Goal: Task Accomplishment & Management: Manage account settings

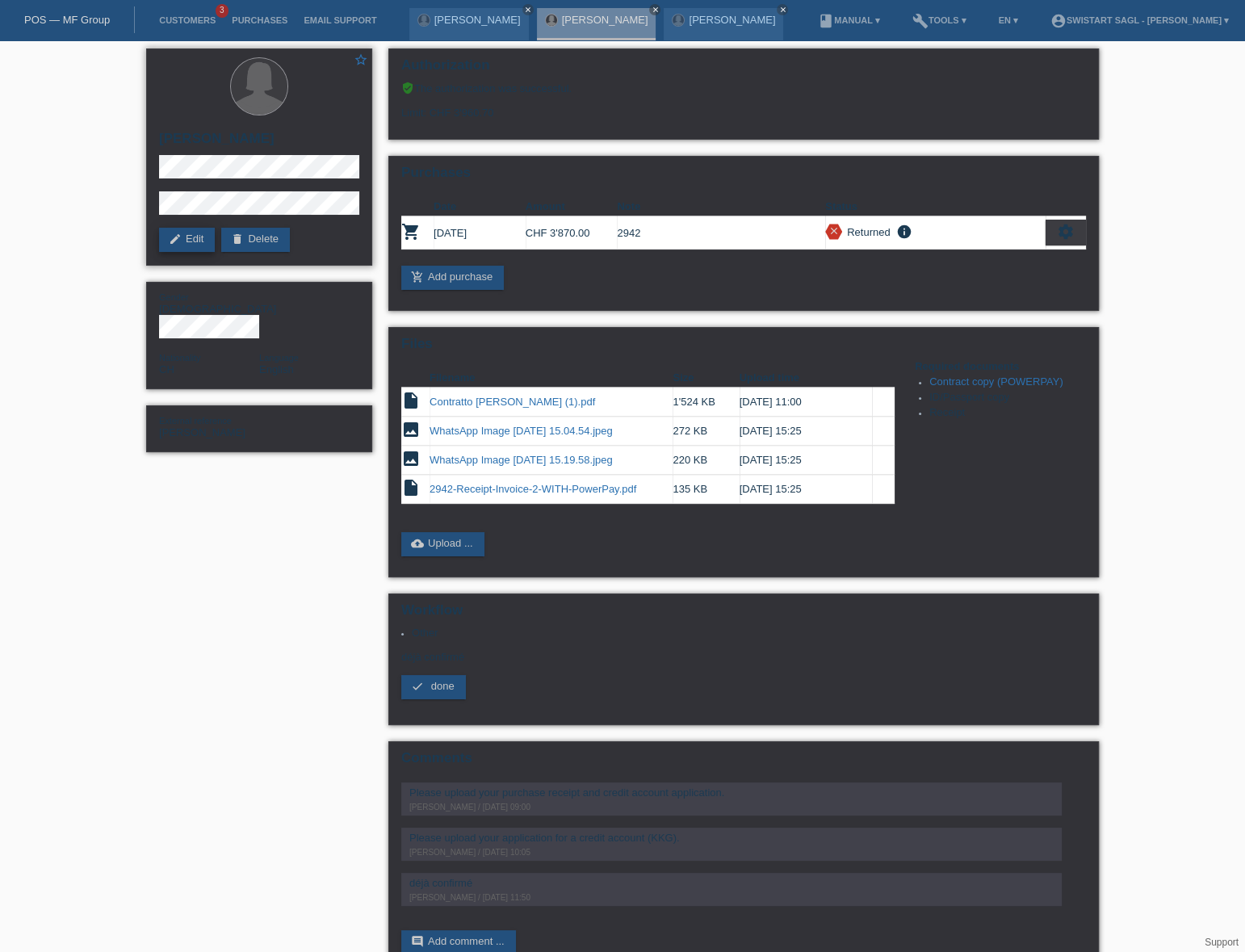
click at [186, 239] on link "edit Edit" at bounding box center [187, 239] width 56 height 24
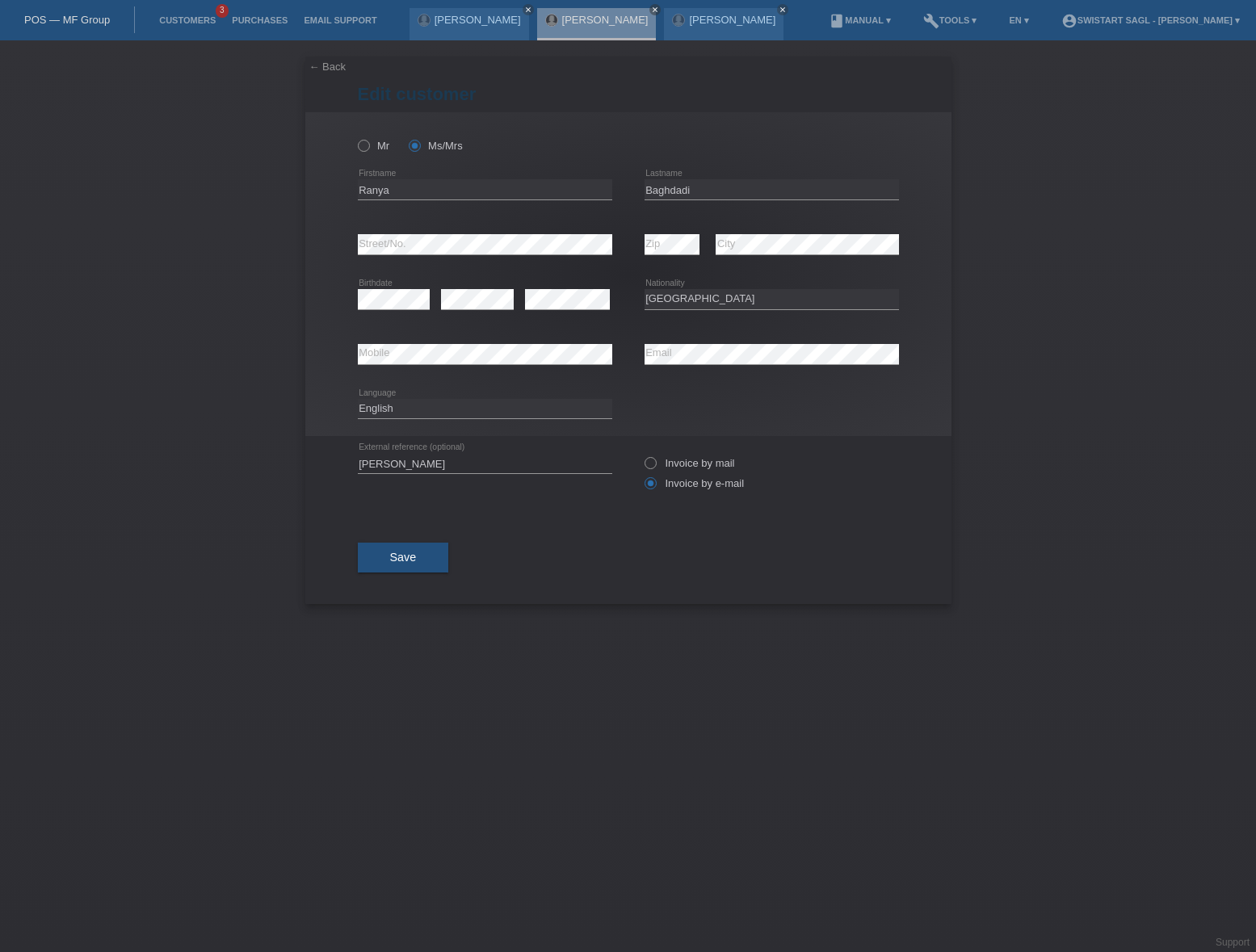
select select "CH"
click at [383, 560] on button "Save" at bounding box center [403, 558] width 91 height 31
